Goal: Find contact information: Find contact information

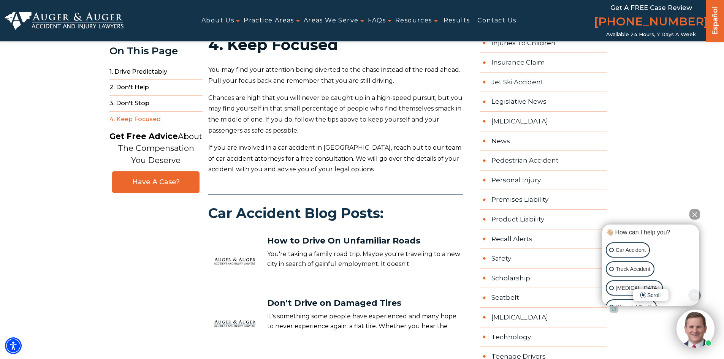
scroll to position [836, 0]
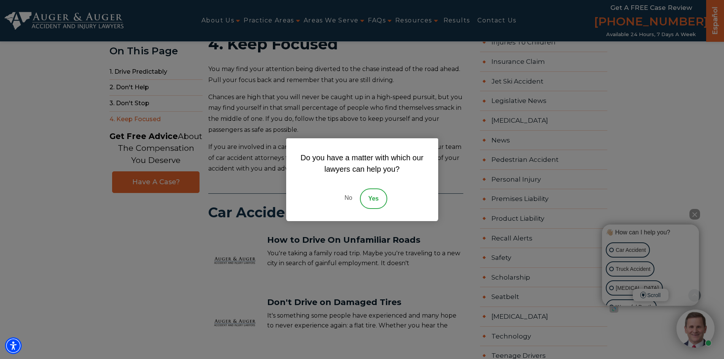
click at [340, 201] on link "No" at bounding box center [348, 198] width 23 height 21
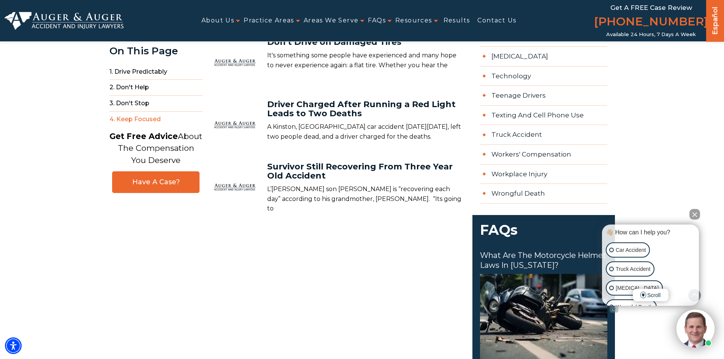
scroll to position [988, 0]
